Goal: Navigation & Orientation: Find specific page/section

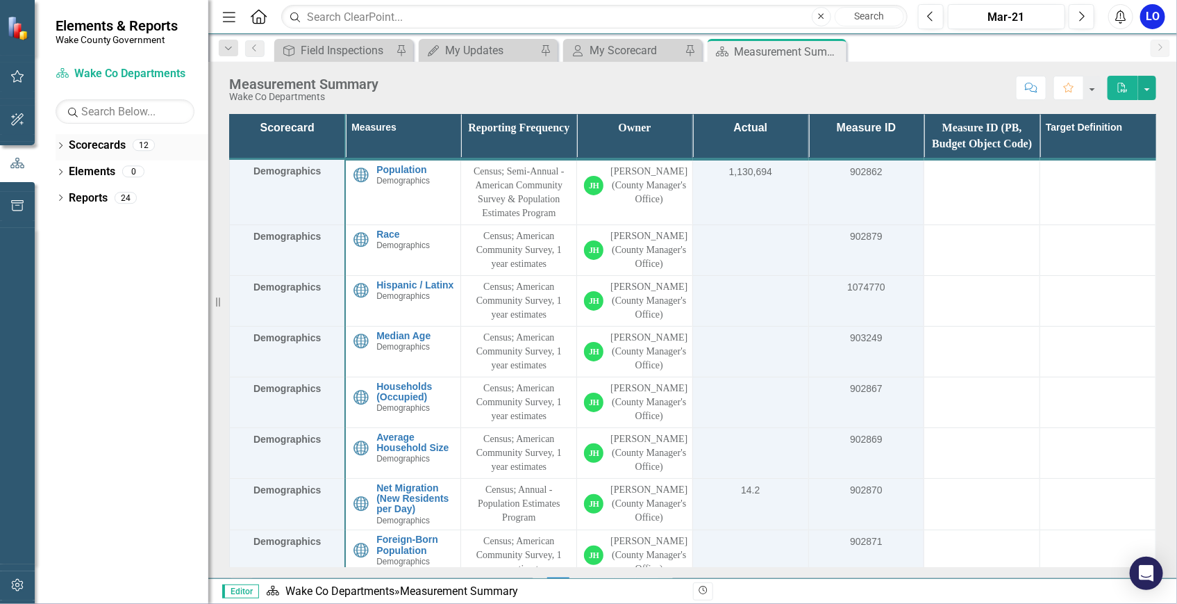
click at [113, 146] on link "Scorecards" at bounding box center [97, 146] width 57 height 16
click at [60, 148] on icon "Dropdown" at bounding box center [61, 147] width 10 height 8
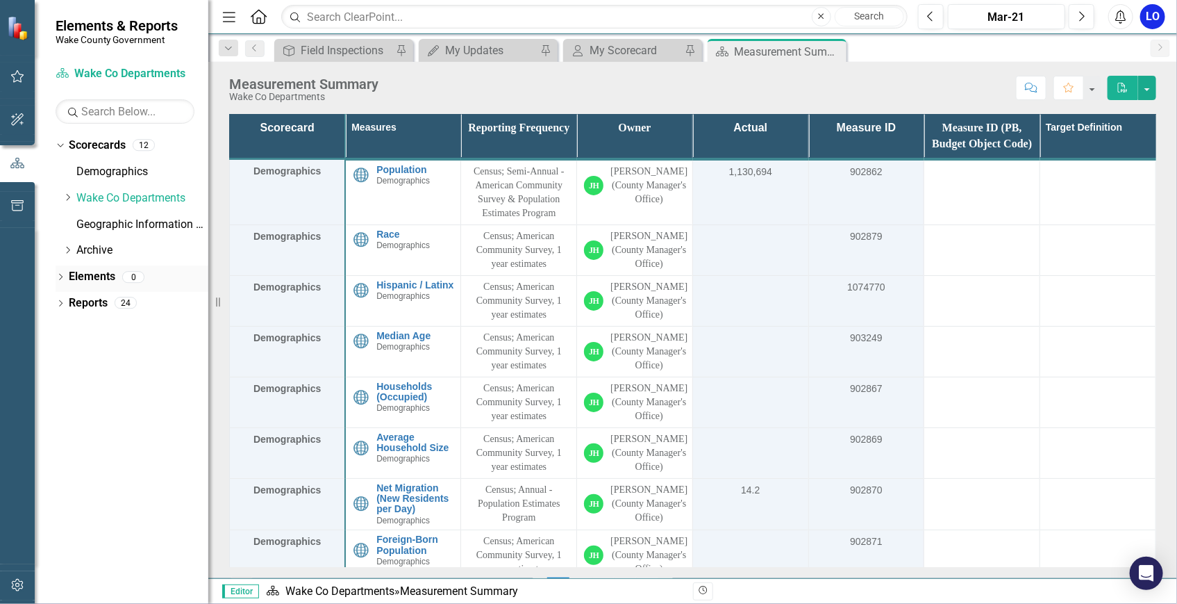
click at [102, 287] on div "Elements" at bounding box center [92, 276] width 47 height 23
click at [97, 305] on link "Reports" at bounding box center [88, 303] width 39 height 16
click at [14, 75] on icon "button" at bounding box center [17, 76] width 15 height 11
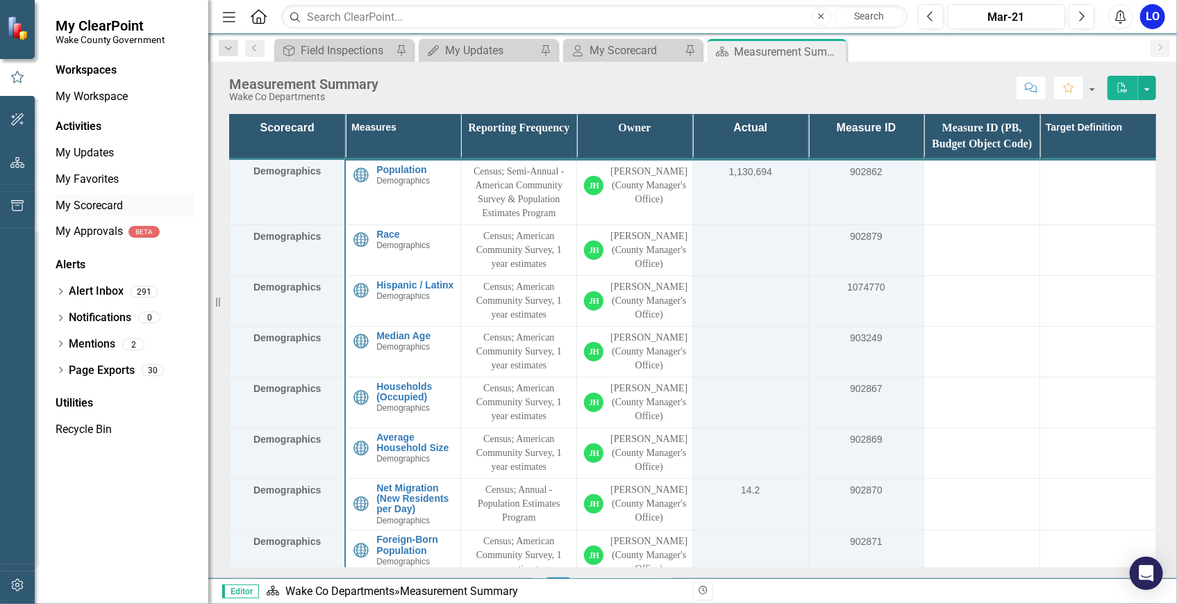
click at [93, 205] on link "My Scorecard" at bounding box center [125, 206] width 139 height 16
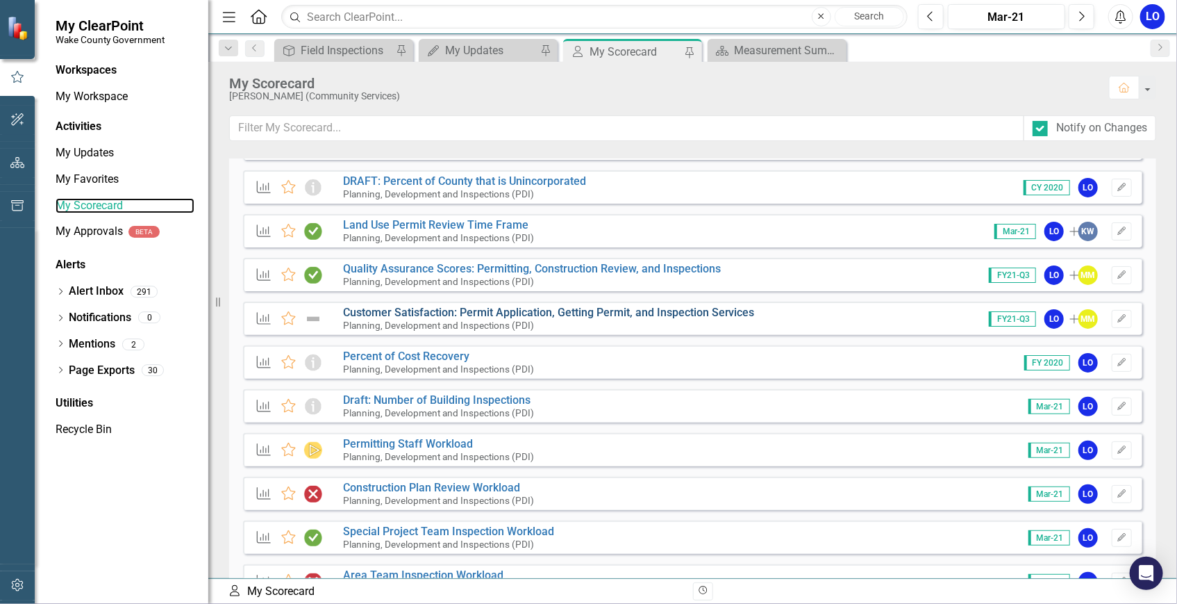
scroll to position [126, 0]
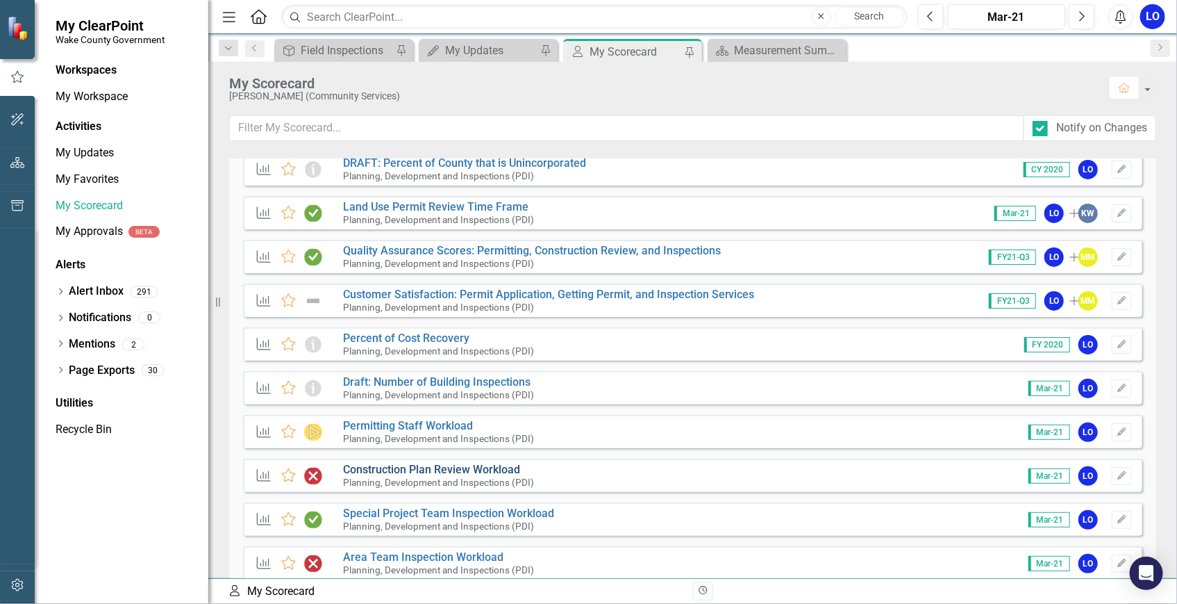
click at [447, 472] on link "Construction Plan Review Workload" at bounding box center [431, 469] width 177 height 13
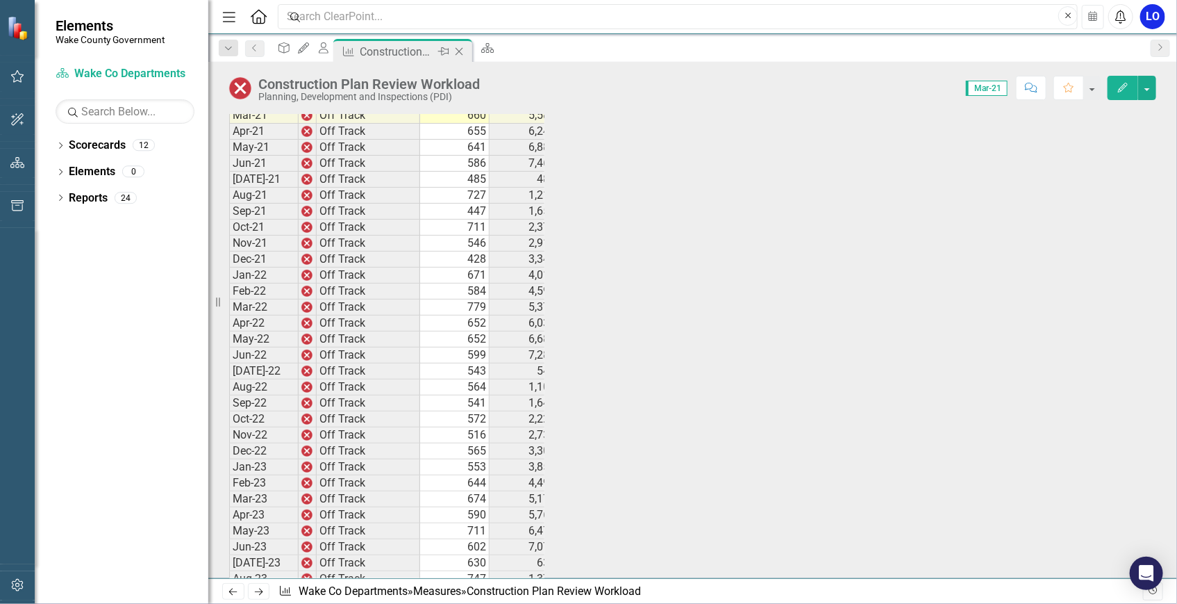
click at [449, 57] on icon "Pin" at bounding box center [443, 51] width 11 height 14
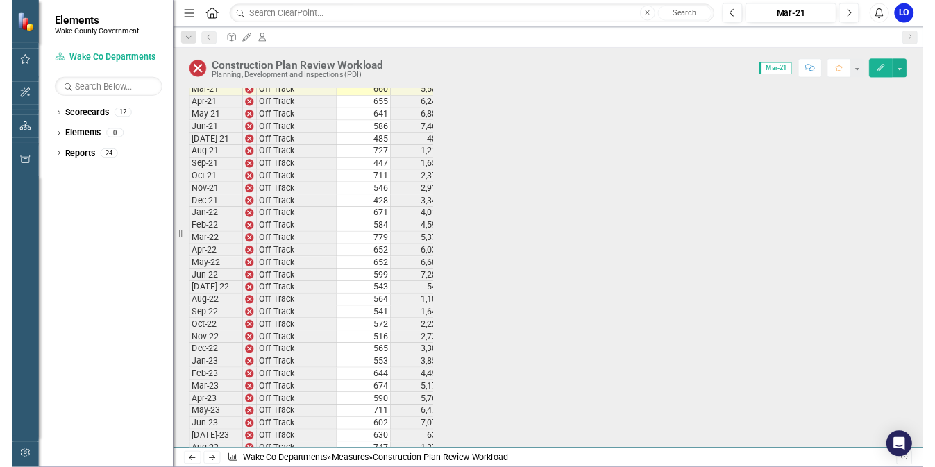
scroll to position [2033, 0]
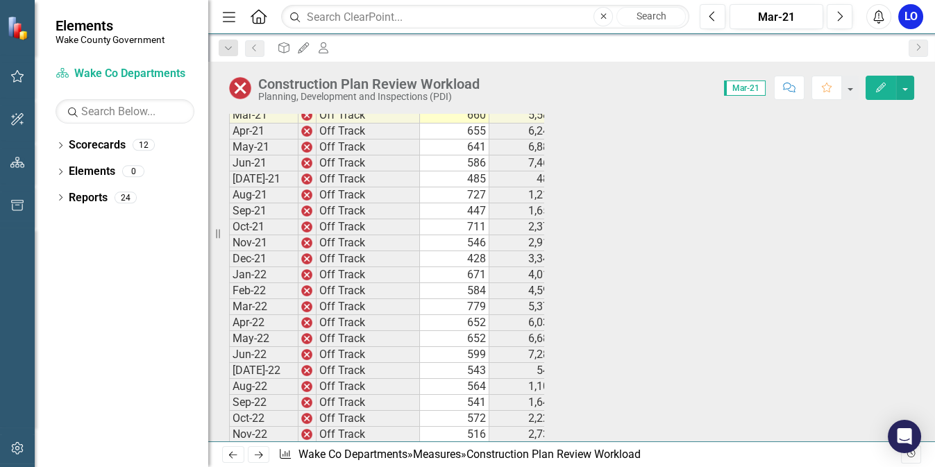
click at [310, 50] on div "My Updates" at bounding box center [300, 47] width 19 height 17
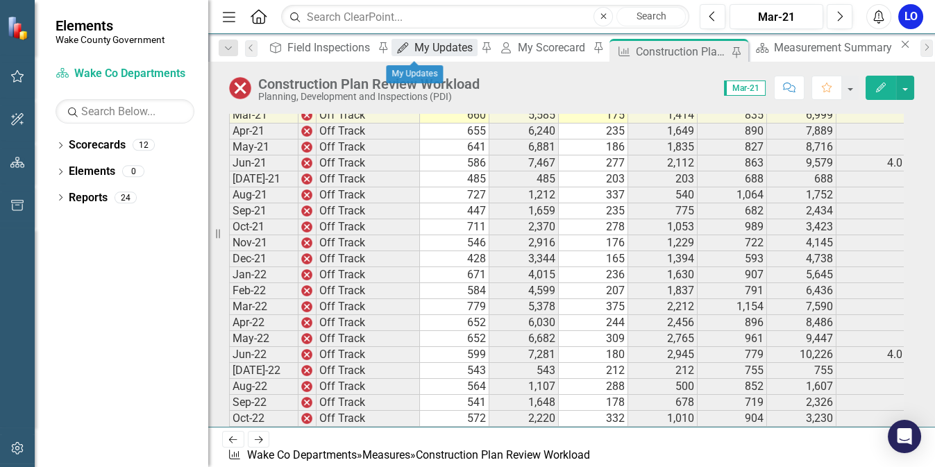
click at [415, 53] on div "My Updates" at bounding box center [446, 47] width 63 height 17
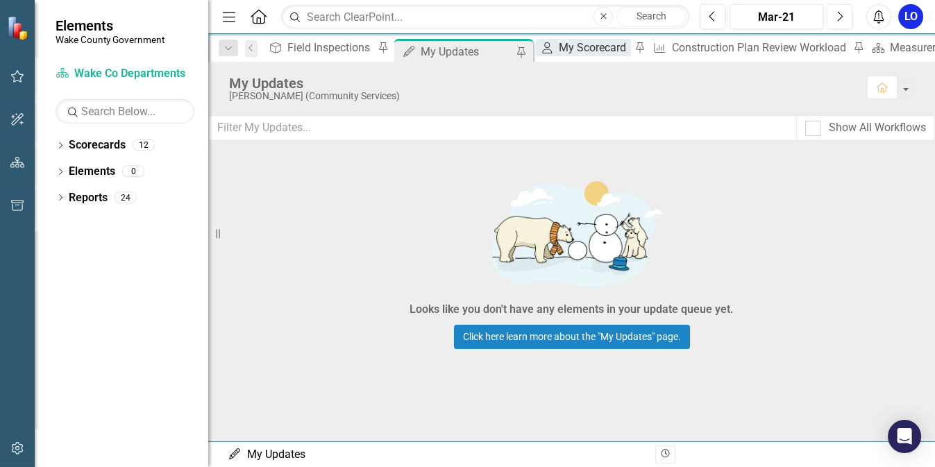
click at [559, 49] on div "My Scorecard" at bounding box center [595, 47] width 72 height 17
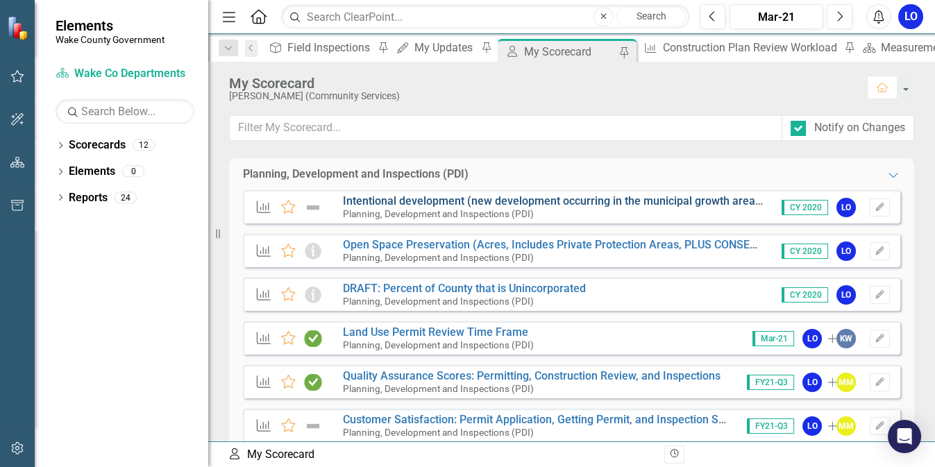
click at [513, 199] on link "Intentional development (new development occurring in the municipal growth area…" at bounding box center [554, 200] width 422 height 13
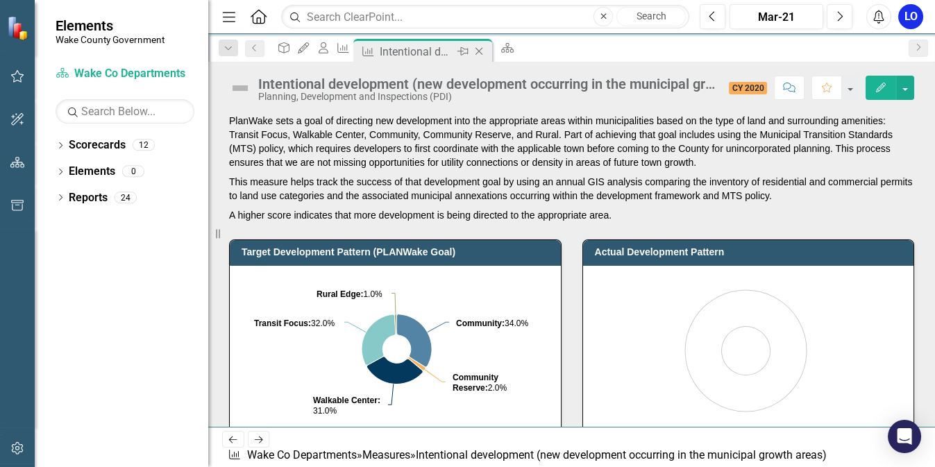
click at [486, 48] on icon "Close" at bounding box center [479, 51] width 14 height 11
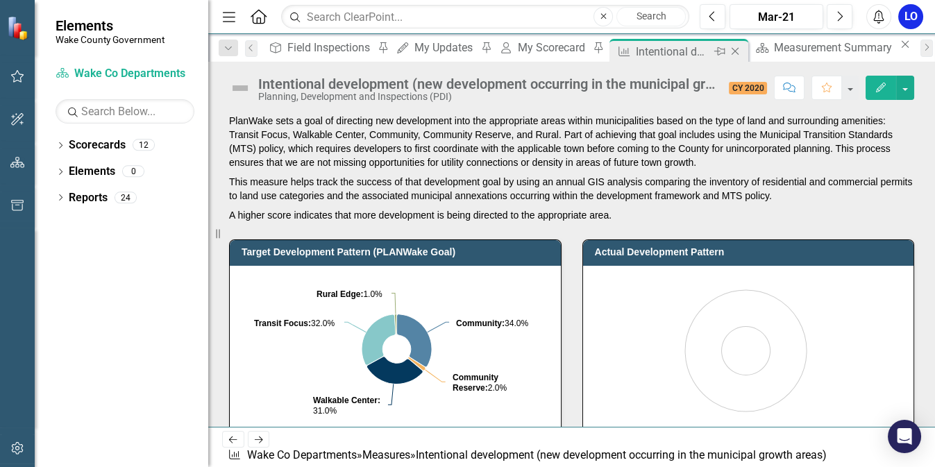
click at [729, 53] on icon "Close" at bounding box center [736, 51] width 14 height 11
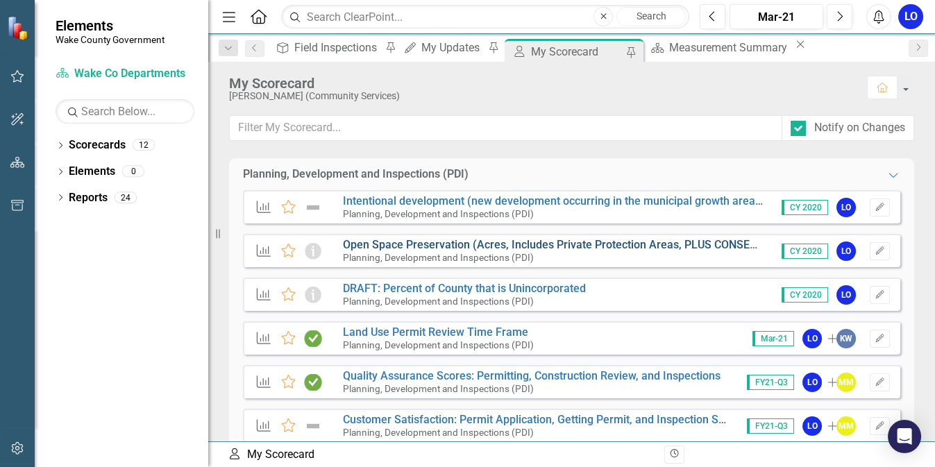
click at [553, 248] on link "Open Space Preservation (Acres, Includes Private Protection Areas, PLUS CONSERV…" at bounding box center [590, 244] width 494 height 13
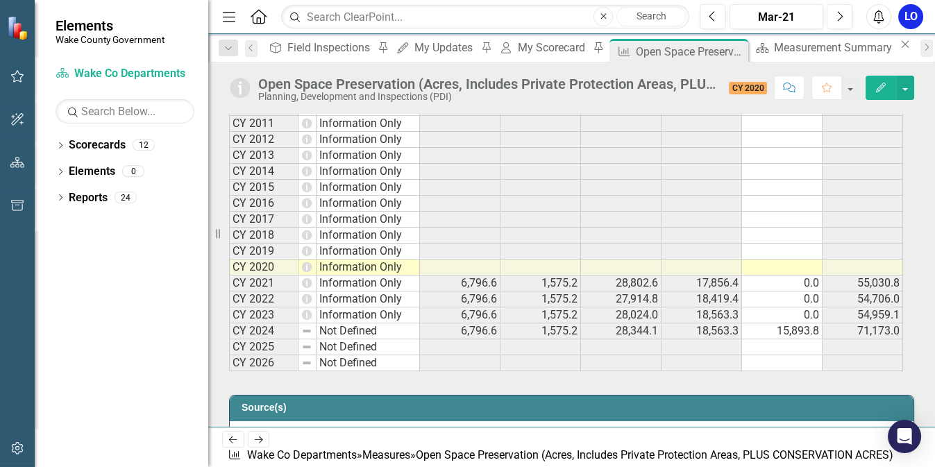
scroll to position [757, 0]
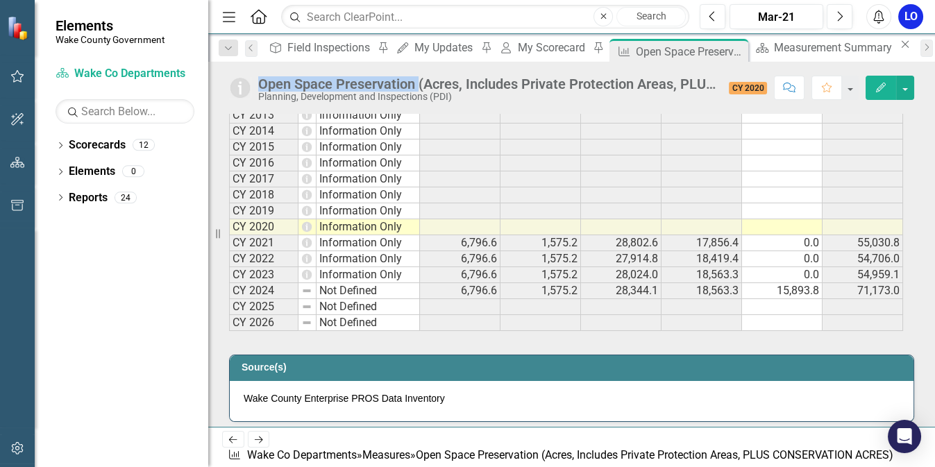
drag, startPoint x: 260, startPoint y: 80, endPoint x: 419, endPoint y: 76, distance: 158.4
click at [419, 76] on div "Open Space Preservation (Acres, Includes Private Protection Areas, PLUS CONSERV…" at bounding box center [490, 83] width 464 height 15
click at [729, 51] on icon "Close" at bounding box center [736, 51] width 14 height 11
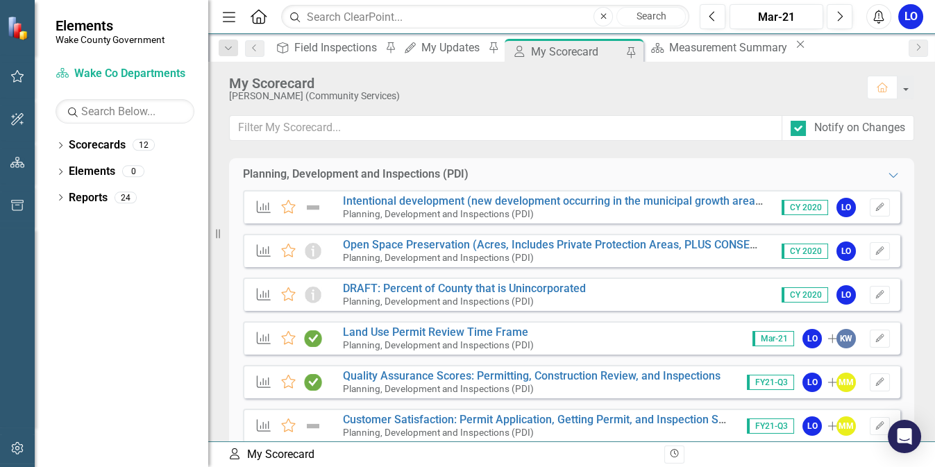
click at [740, 91] on div "[PERSON_NAME] (Community Services)" at bounding box center [541, 96] width 624 height 10
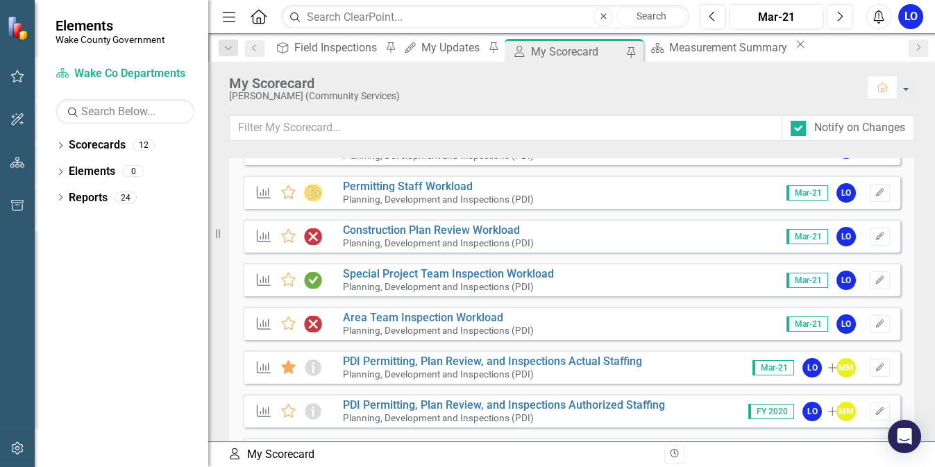
scroll to position [428, 0]
